Goal: Information Seeking & Learning: Learn about a topic

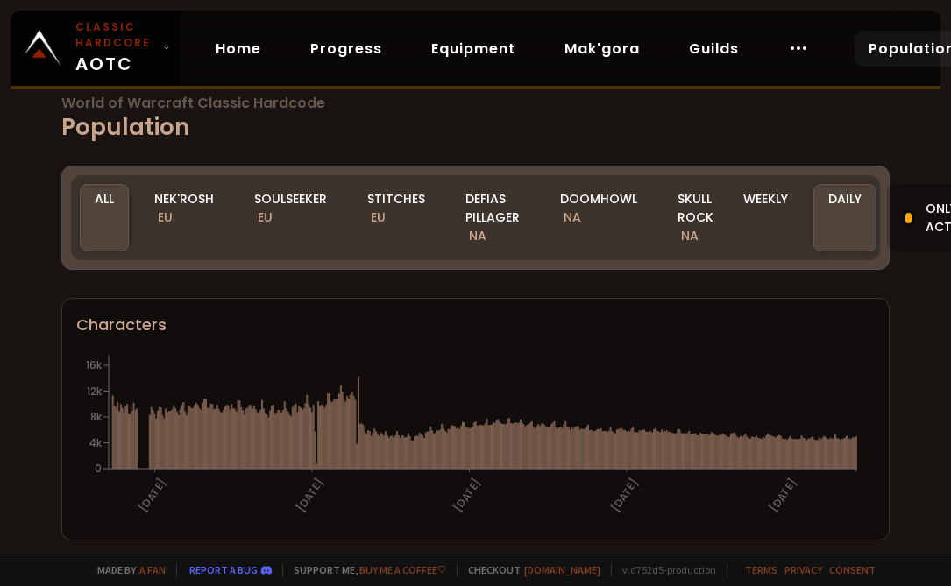
click at [621, 126] on h1 "World of Warcraft Classic Hardcode Population" at bounding box center [475, 120] width 828 height 48
click at [468, 217] on div "Defias Pillager NA" at bounding box center [493, 217] width 84 height 67
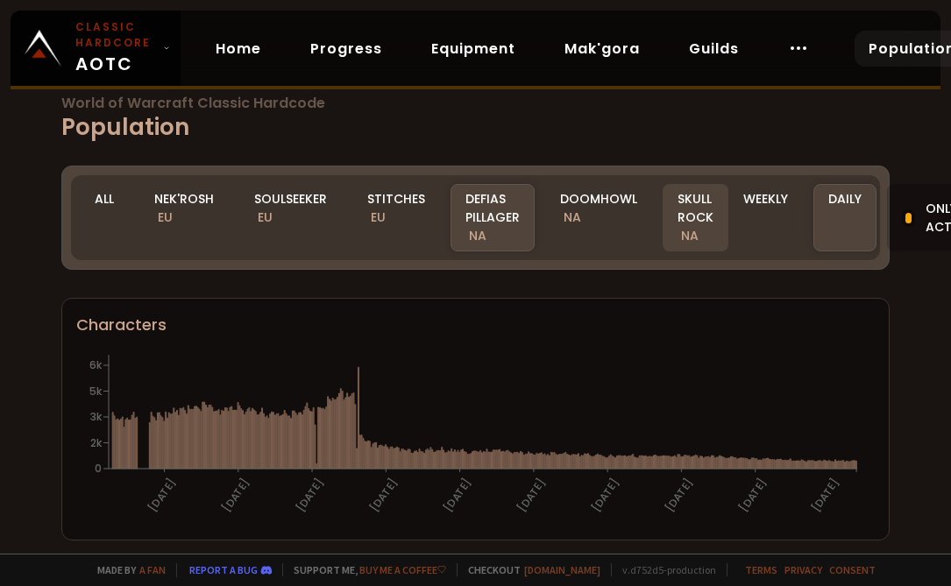
click at [666, 213] on div "Skull Rock NA" at bounding box center [696, 217] width 66 height 67
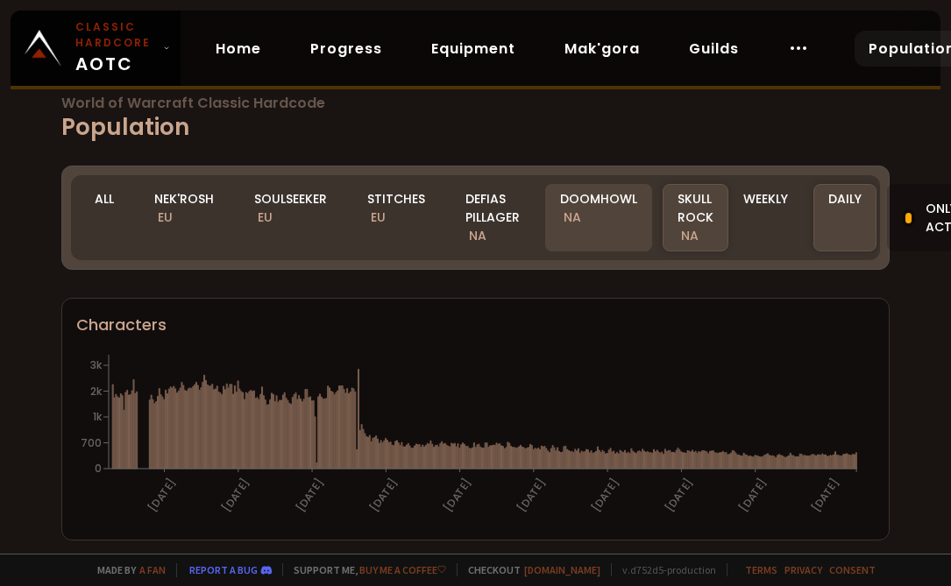
click at [613, 199] on div "Doomhowl NA" at bounding box center [598, 217] width 107 height 67
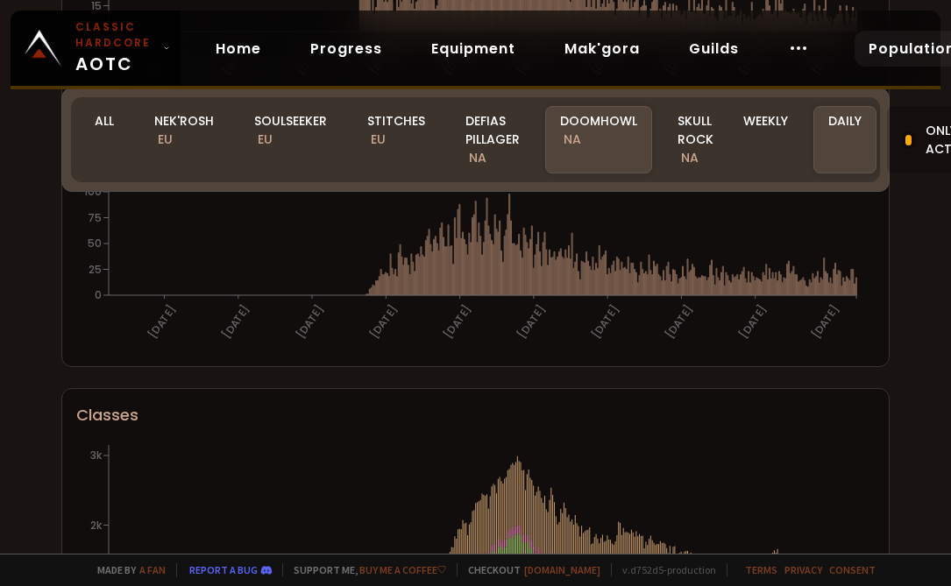
scroll to position [701, 0]
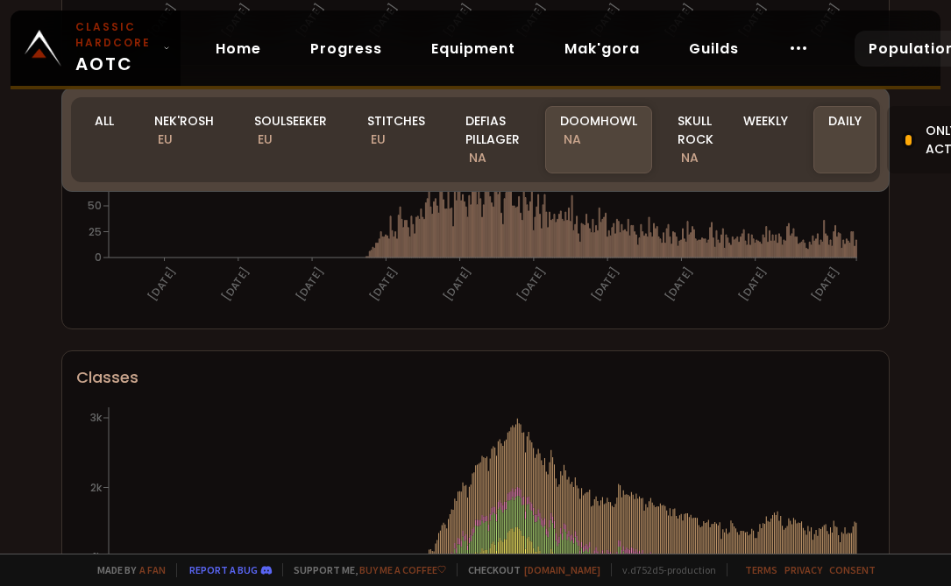
drag, startPoint x: 658, startPoint y: 334, endPoint x: 78, endPoint y: 341, distance: 580.3
click at [39, 348] on div "World of Warcraft Classic Hardcode Population Realm Doomhowl All Nek'Rosh EU So…" at bounding box center [475, 277] width 951 height 554
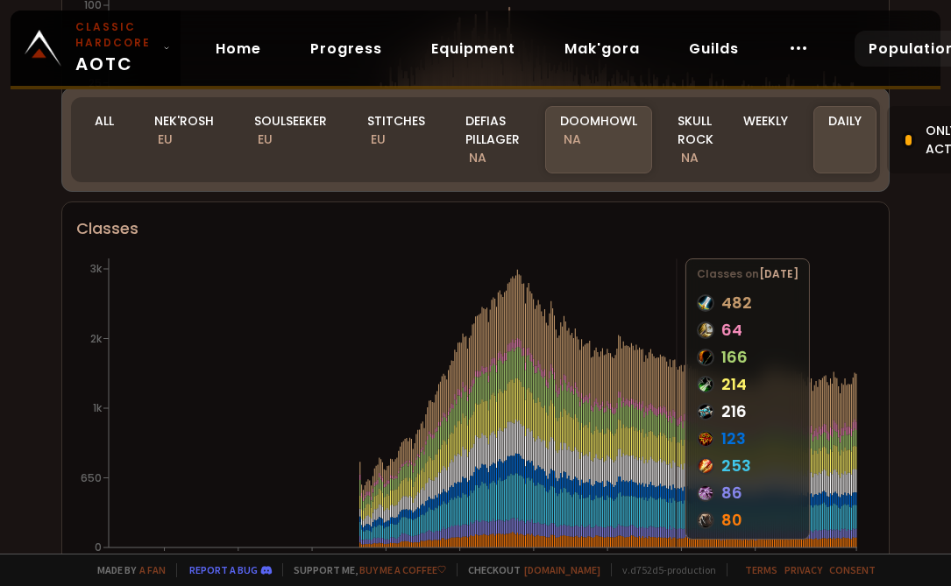
scroll to position [877, 0]
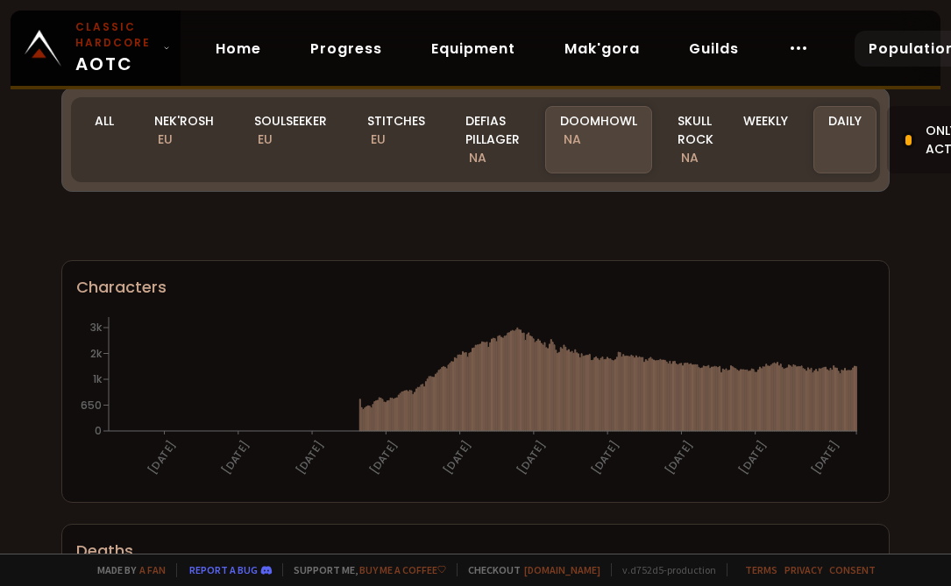
scroll to position [877, 0]
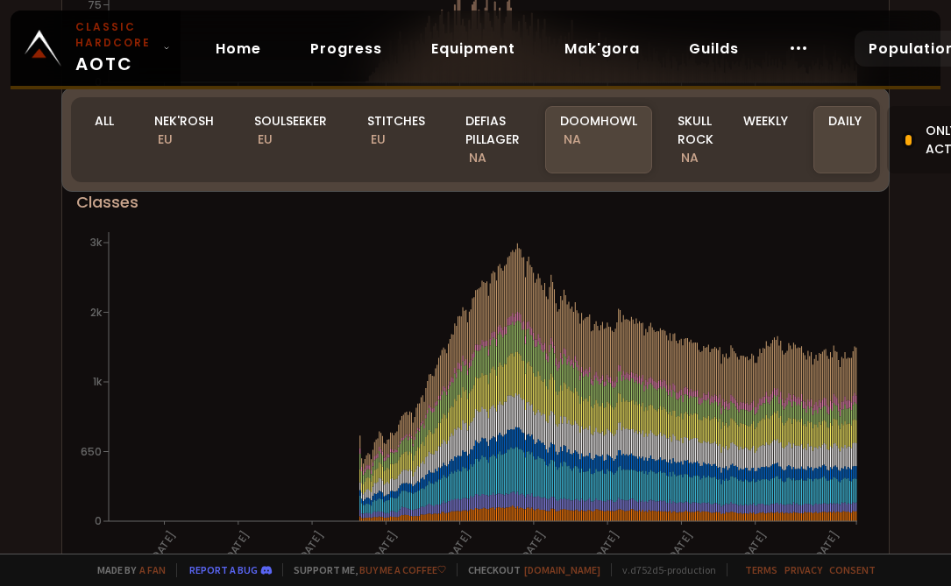
drag, startPoint x: 110, startPoint y: 122, endPoint x: 464, endPoint y: 225, distance: 368.1
click at [110, 122] on div "All" at bounding box center [104, 139] width 49 height 67
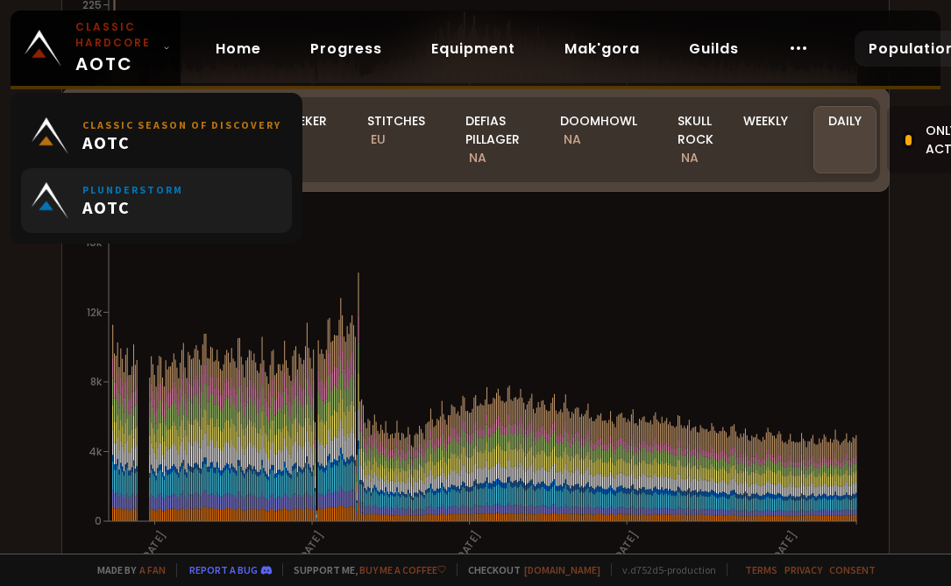
click at [147, 199] on span "AOTC" at bounding box center [132, 207] width 101 height 22
